Goal: Transaction & Acquisition: Download file/media

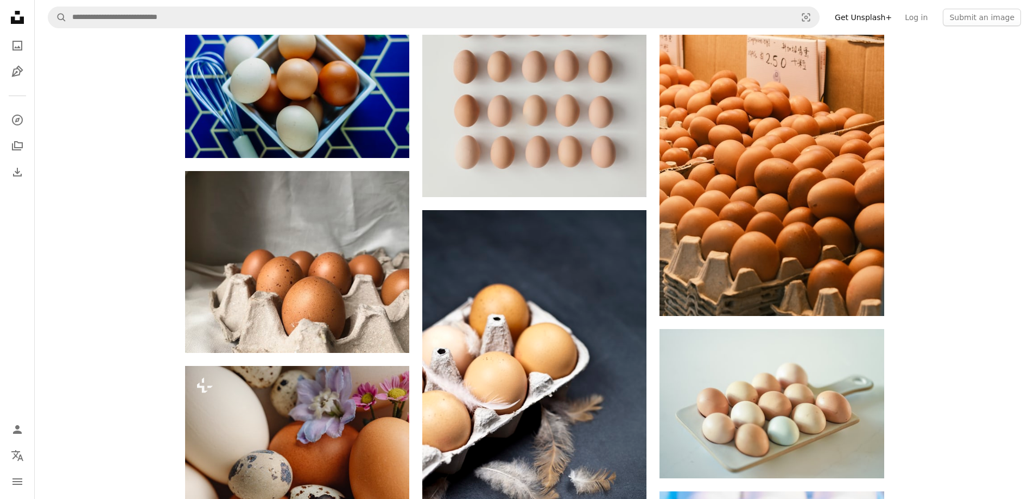
scroll to position [7493, 0]
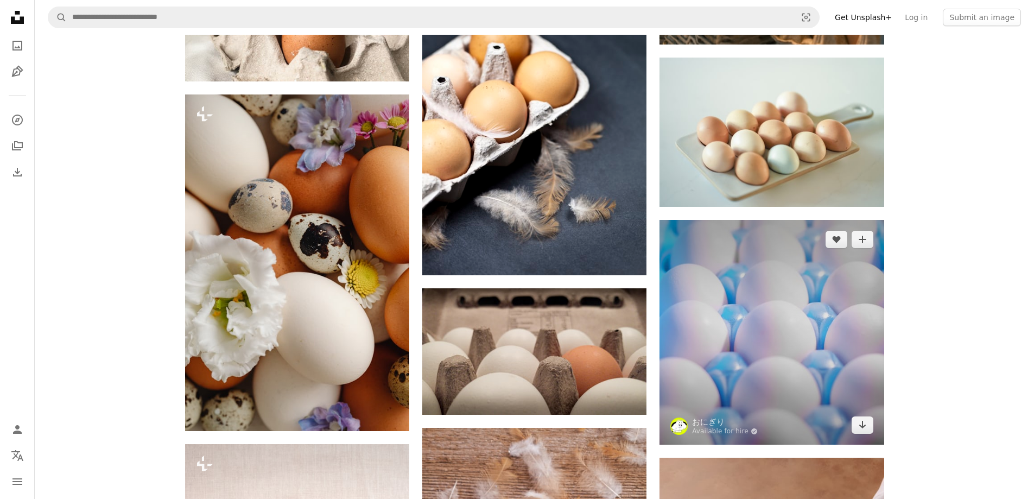
click at [726, 256] on img at bounding box center [772, 332] width 224 height 224
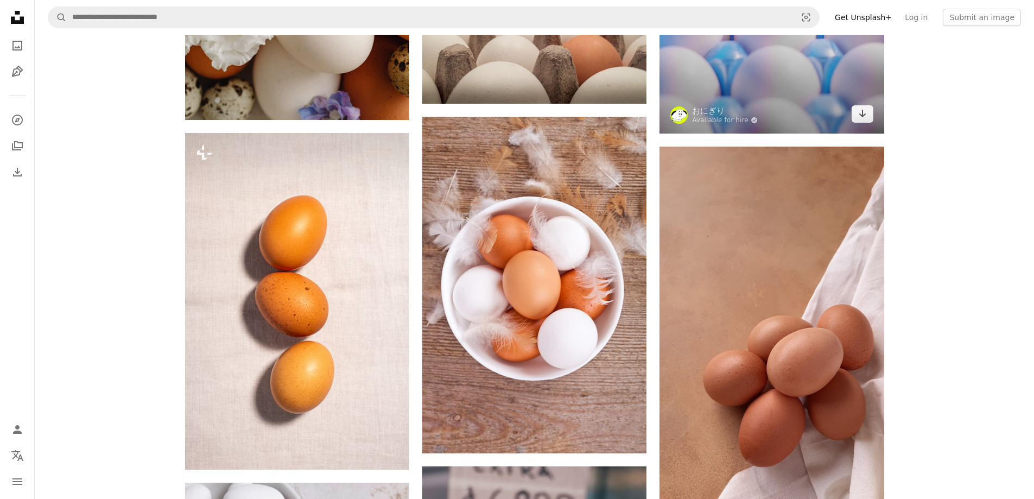
scroll to position [7873, 0]
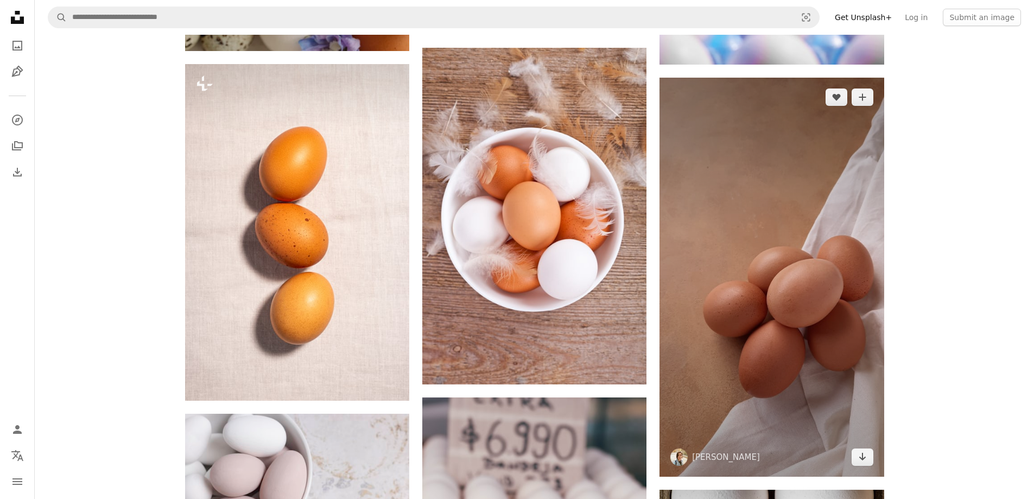
click at [755, 209] on img at bounding box center [772, 277] width 224 height 399
drag, startPoint x: 862, startPoint y: 456, endPoint x: 862, endPoint y: 442, distance: 14.1
click at [861, 456] on icon "Arrow pointing down" at bounding box center [862, 456] width 9 height 13
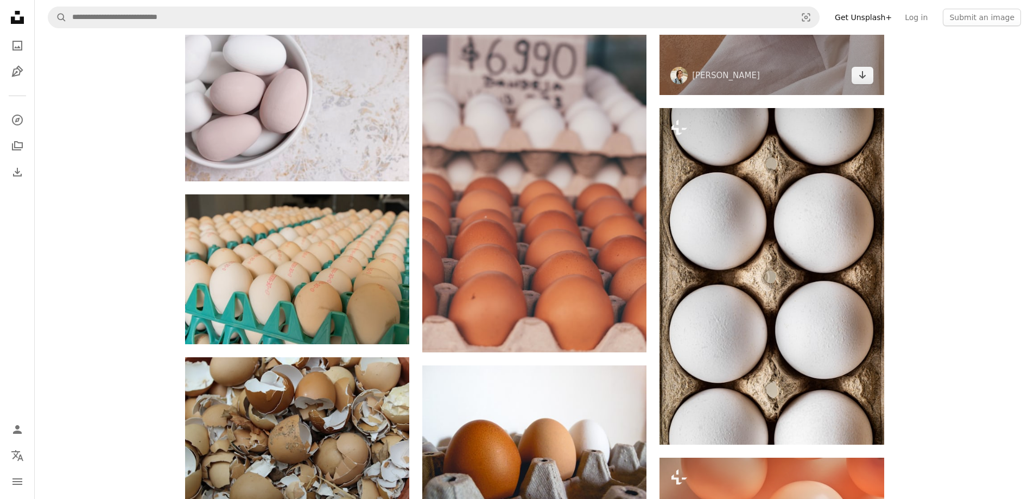
scroll to position [8361, 0]
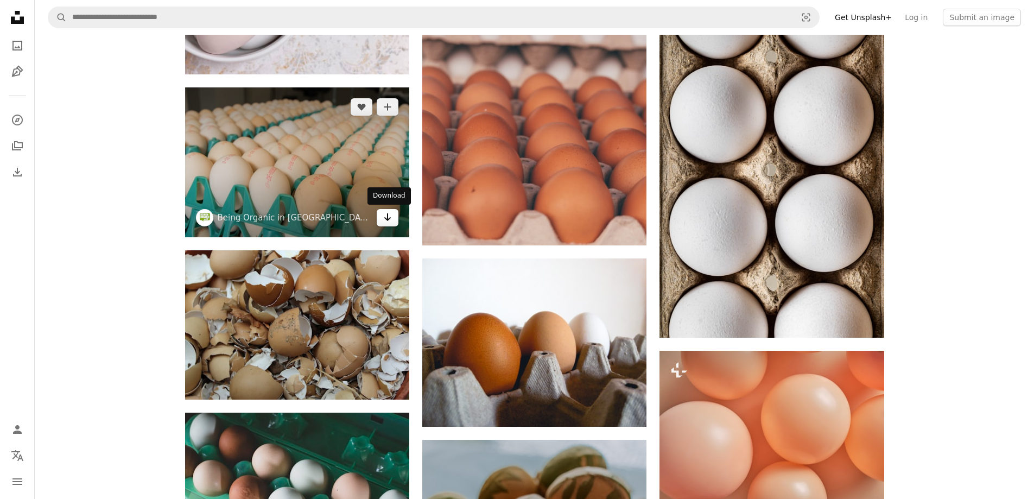
drag, startPoint x: 387, startPoint y: 212, endPoint x: 419, endPoint y: 176, distance: 48.1
click at [387, 212] on icon "Arrow pointing down" at bounding box center [387, 217] width 9 height 13
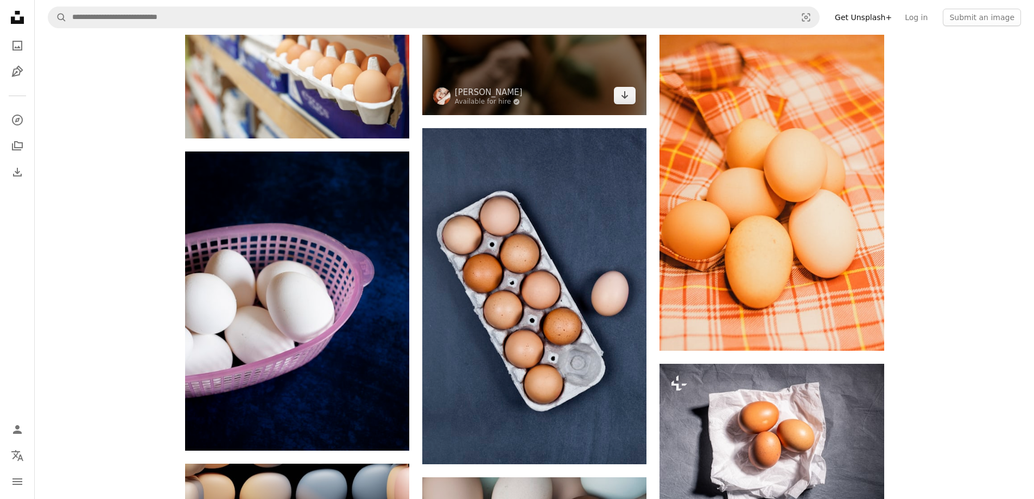
scroll to position [9176, 0]
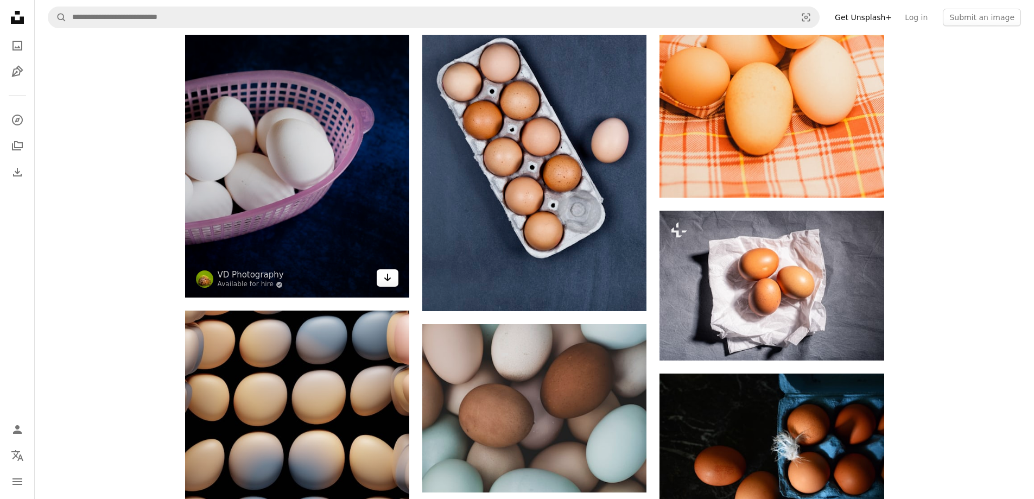
click at [393, 284] on link "Arrow pointing down" at bounding box center [388, 277] width 22 height 17
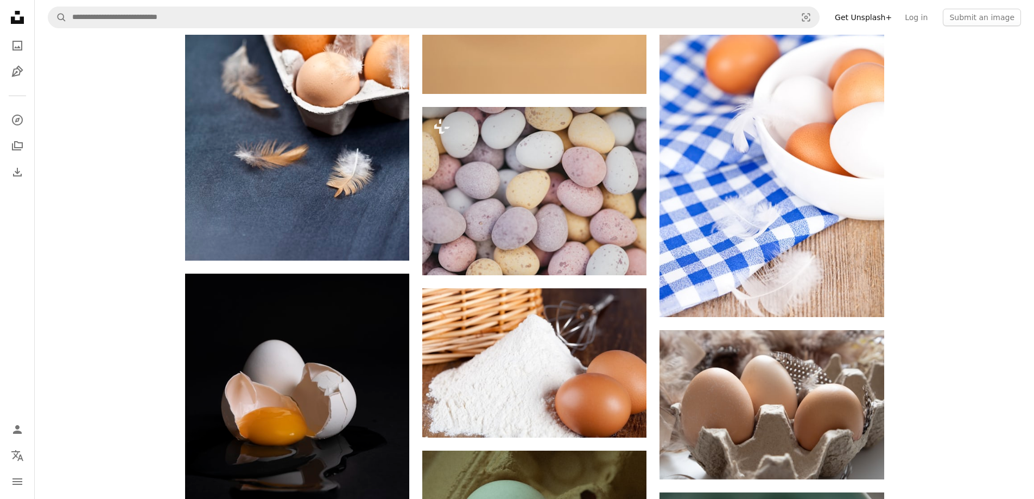
scroll to position [13357, 0]
